Goal: Answer question/provide support: Answer question/provide support

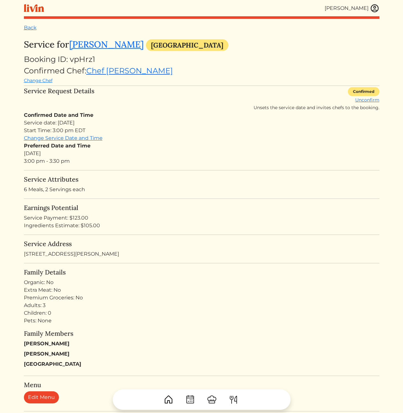
click at [327, 62] on div "Booking ID: vpHrz1" at bounding box center [202, 59] width 356 height 11
click at [374, 10] on img at bounding box center [375, 9] width 10 height 10
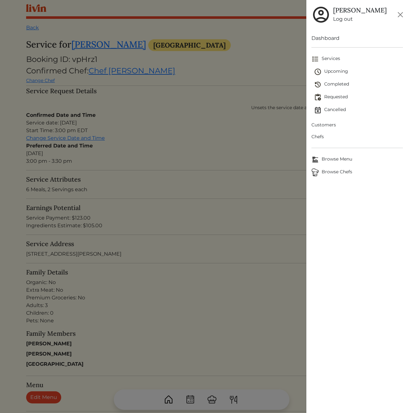
click at [218, 72] on div at bounding box center [204, 206] width 408 height 413
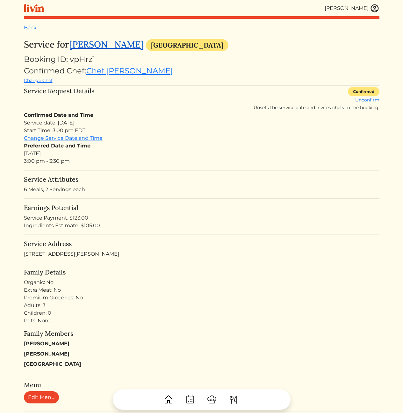
click at [123, 46] on link "[PERSON_NAME]" at bounding box center [106, 44] width 75 height 11
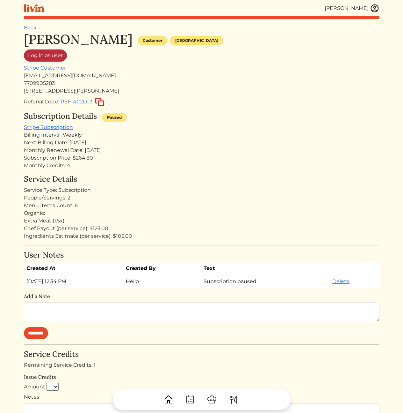
click at [50, 55] on link "Log in as user" at bounding box center [45, 55] width 43 height 12
